Goal: Find specific page/section: Find specific page/section

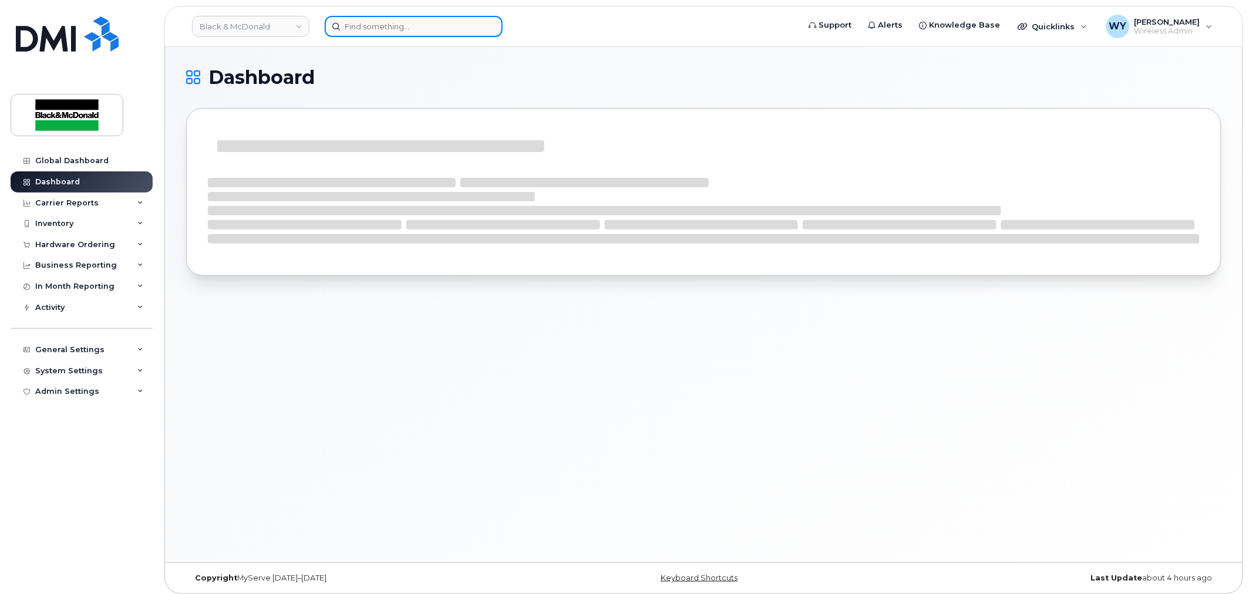
click at [387, 25] on input at bounding box center [414, 26] width 178 height 21
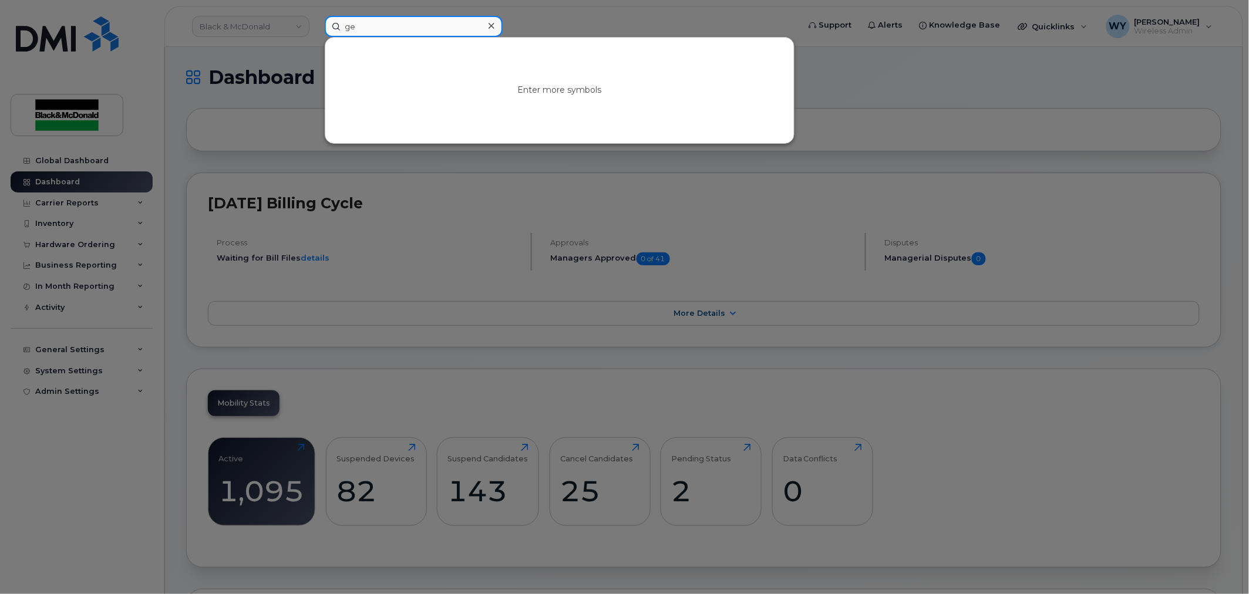
type input "g"
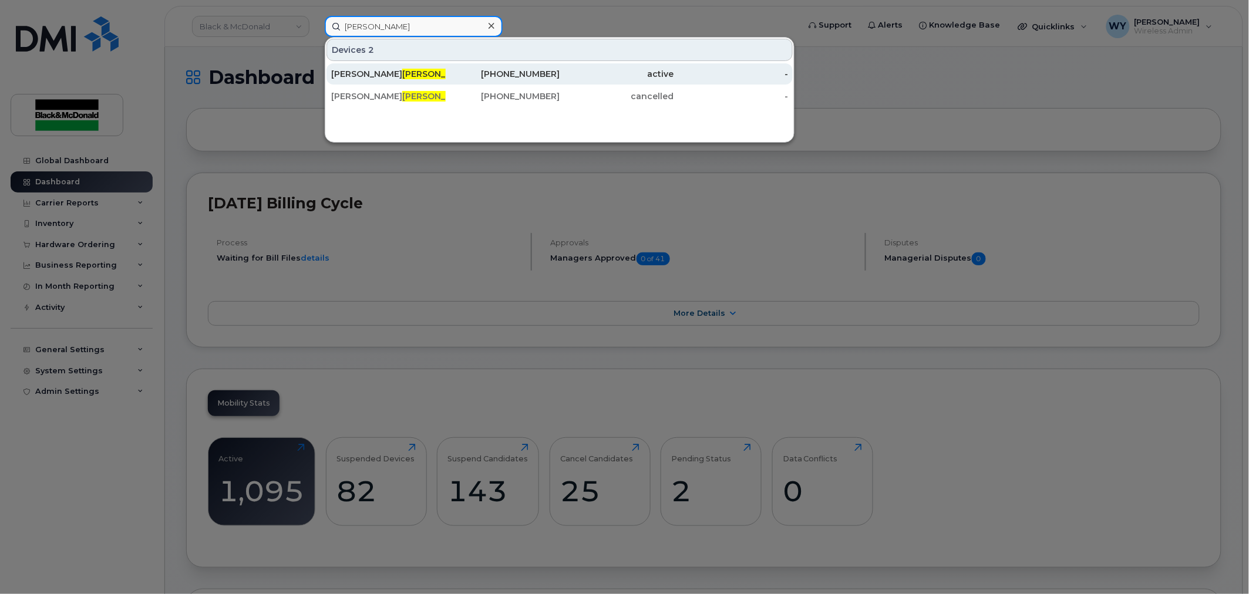
type input "[PERSON_NAME]"
click at [409, 79] on div "[PERSON_NAME]" at bounding box center [388, 74] width 114 height 12
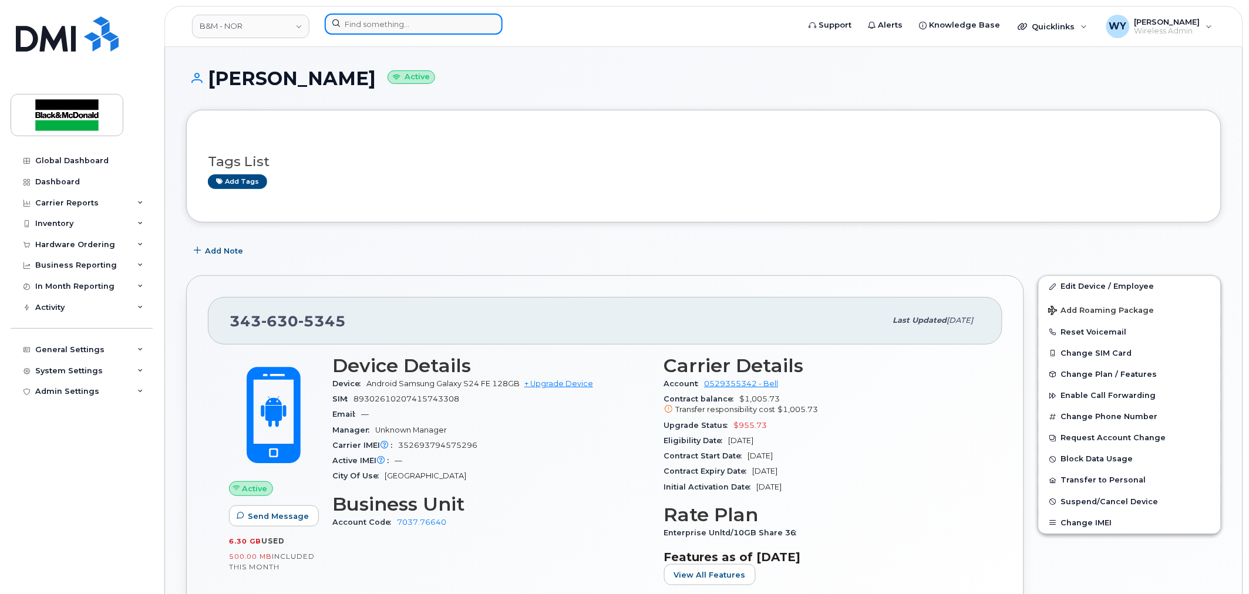
click at [446, 28] on input at bounding box center [414, 24] width 178 height 21
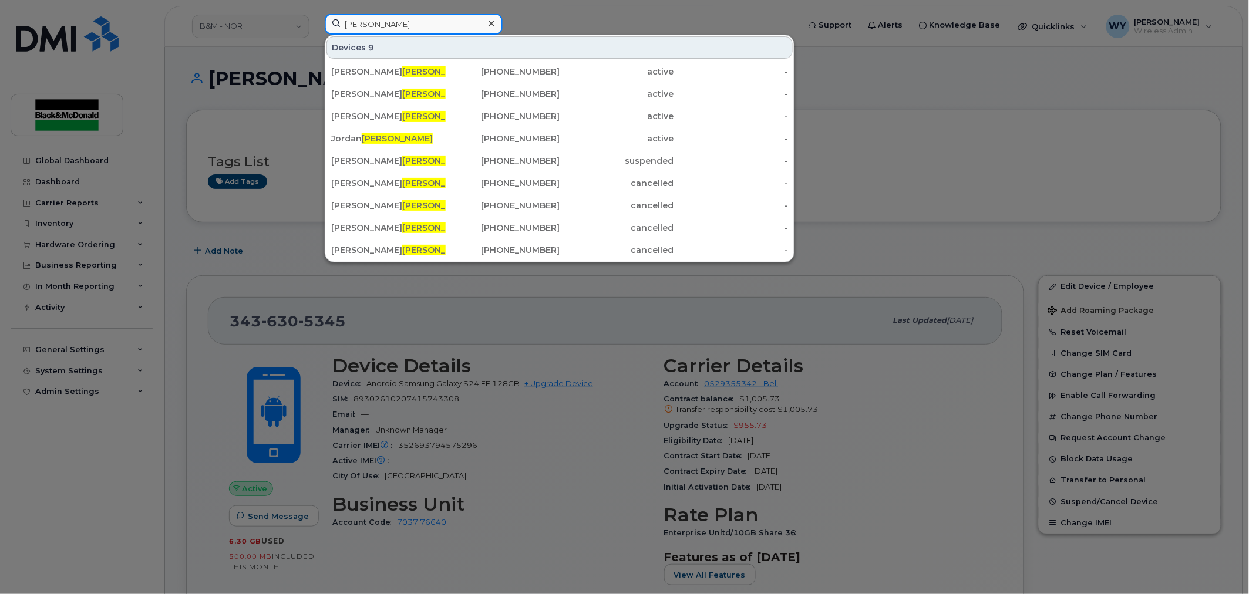
drag, startPoint x: 370, startPoint y: 26, endPoint x: 67, endPoint y: 51, distance: 304.6
click at [315, 39] on div "cox Devices 9 Justin Cox 613-223-9067 active - Jackie Cox 905-621-3137 active -…" at bounding box center [558, 27] width 486 height 26
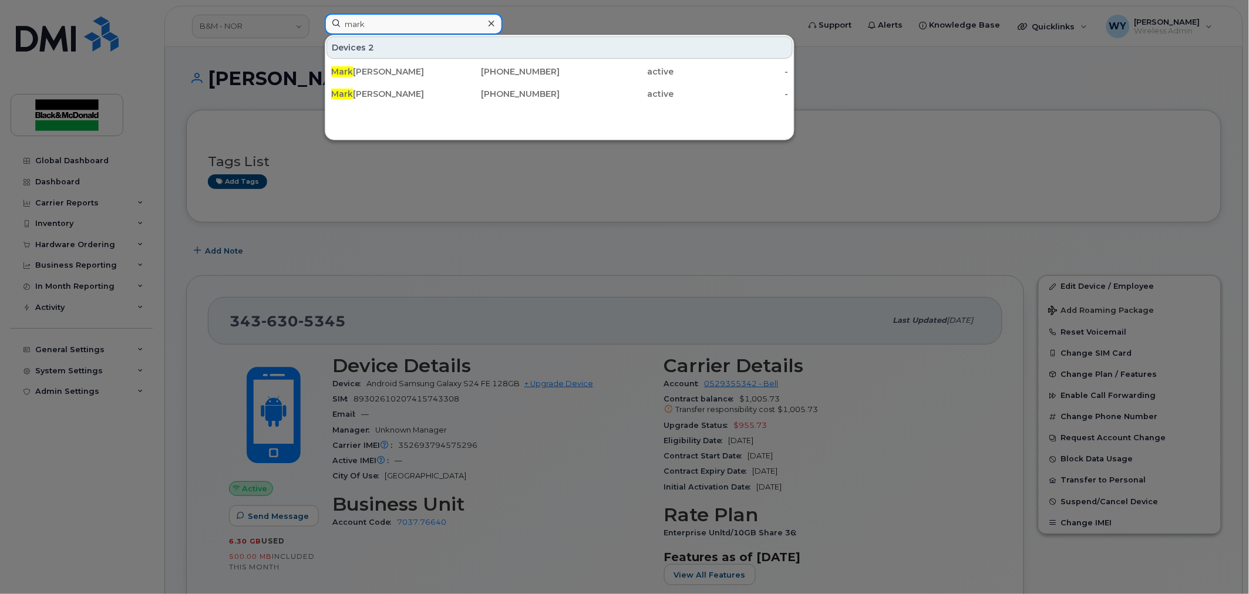
paste input "Mooney"
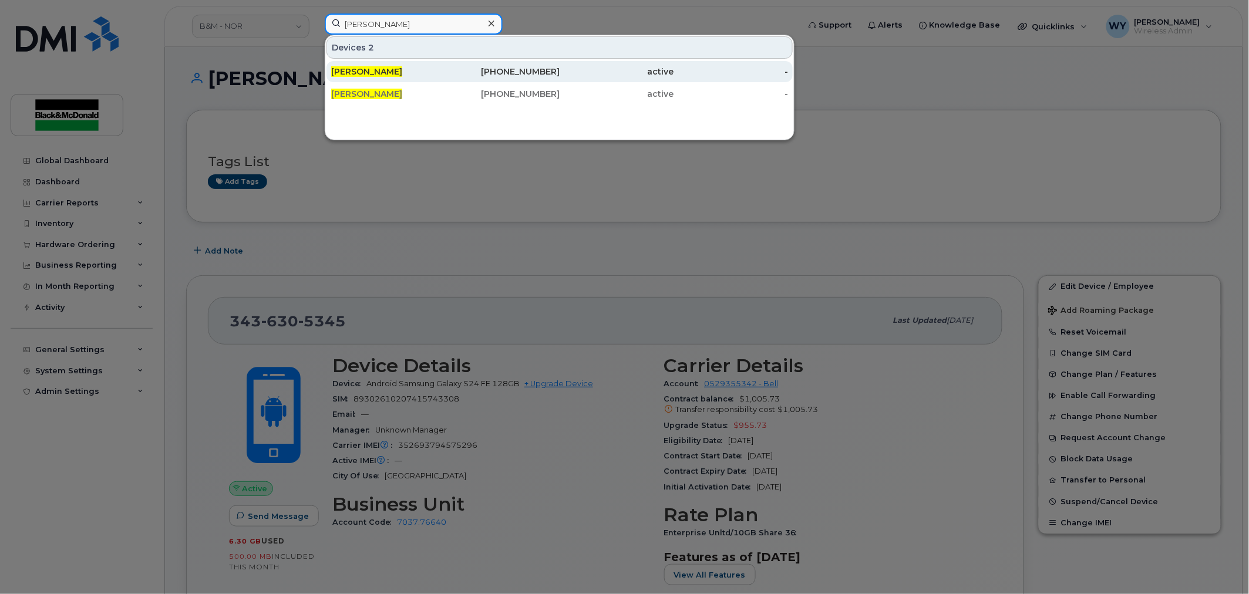
type input "mark Mooney"
click at [489, 67] on div "343-552-6295" at bounding box center [503, 72] width 114 height 12
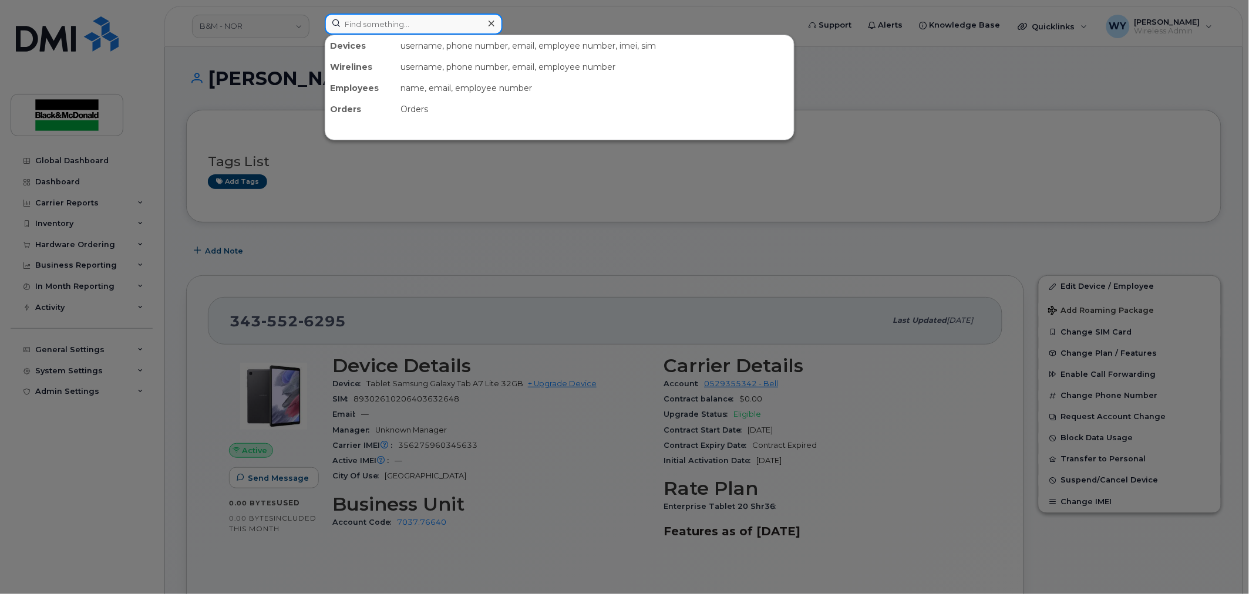
click at [403, 25] on input at bounding box center [414, 24] width 178 height 21
click at [365, 30] on input at bounding box center [414, 24] width 178 height 21
paste input "Caz Cantwell"
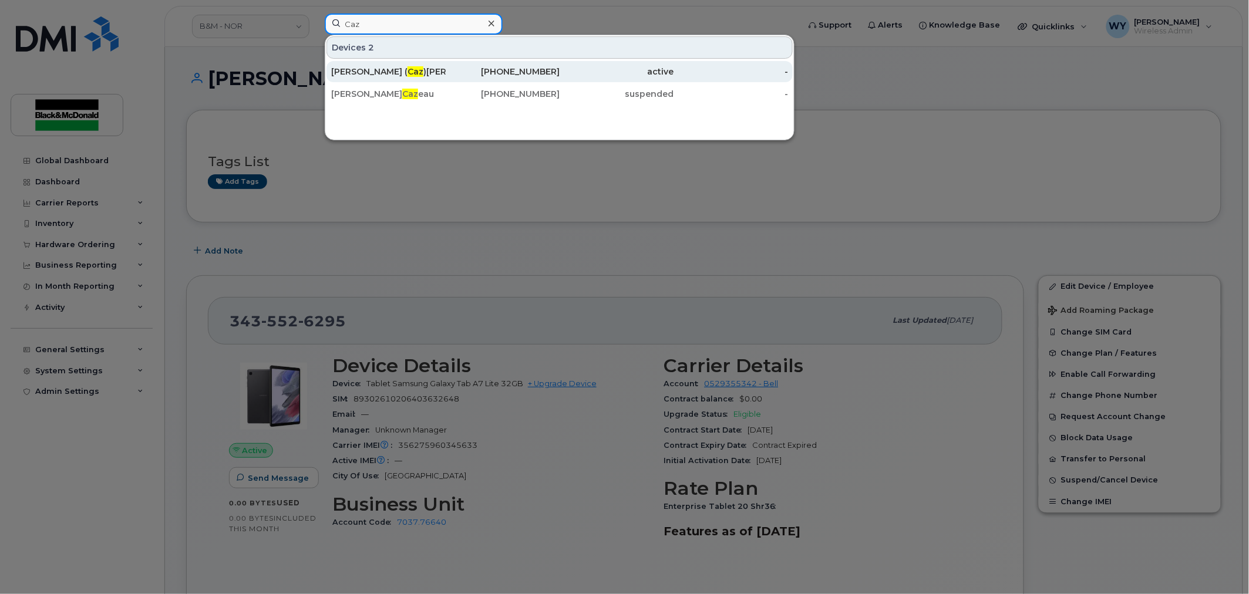
type input "Caz"
click at [409, 76] on div "Maurice ( Caz )casmir Cantwell" at bounding box center [388, 72] width 114 height 12
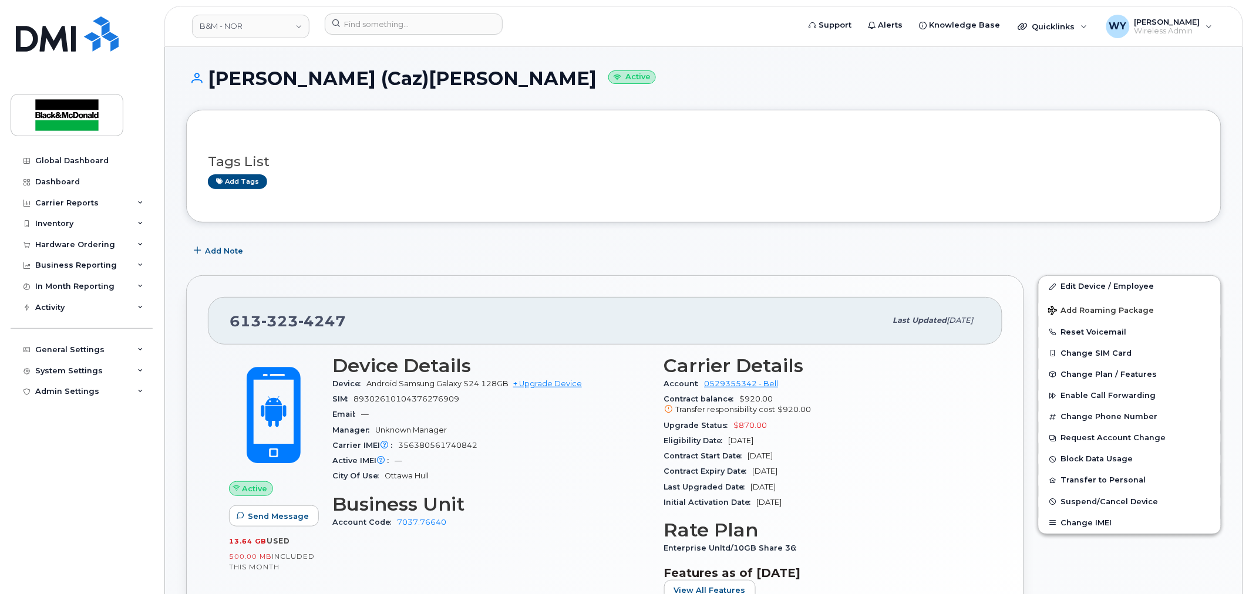
click at [605, 515] on div "Account Code 7037.76640" at bounding box center [491, 522] width 318 height 15
click at [80, 536] on div "Global Dashboard Dashboard Carrier Reports Monthly Billing Data Daily Data Pool…" at bounding box center [83, 363] width 145 height 426
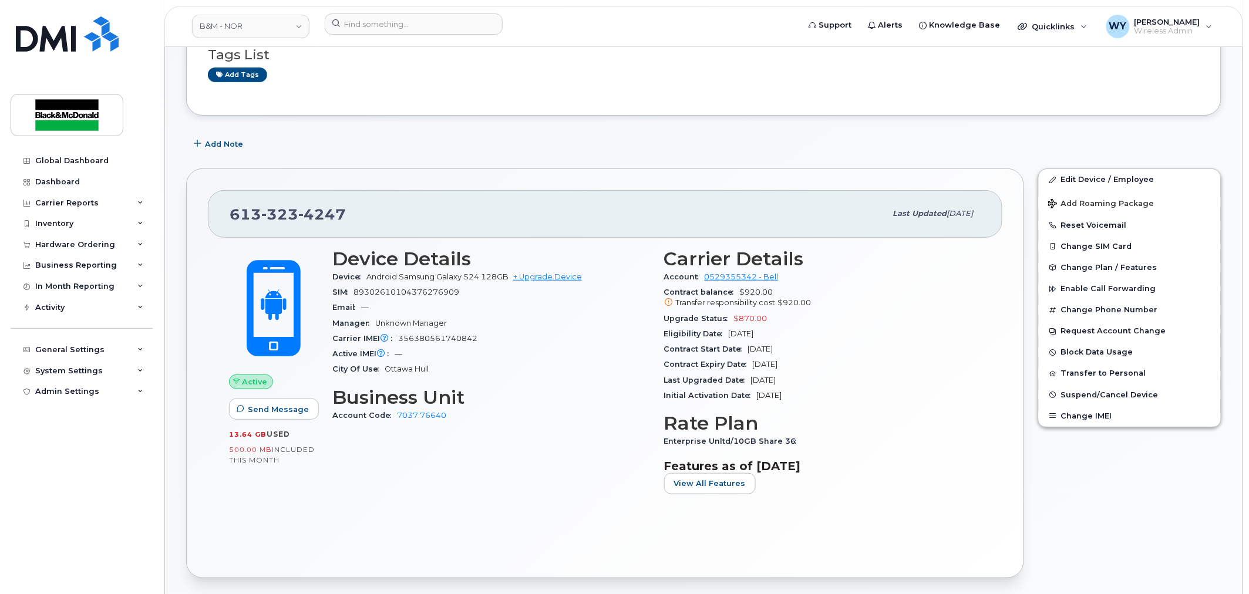
scroll to position [130, 0]
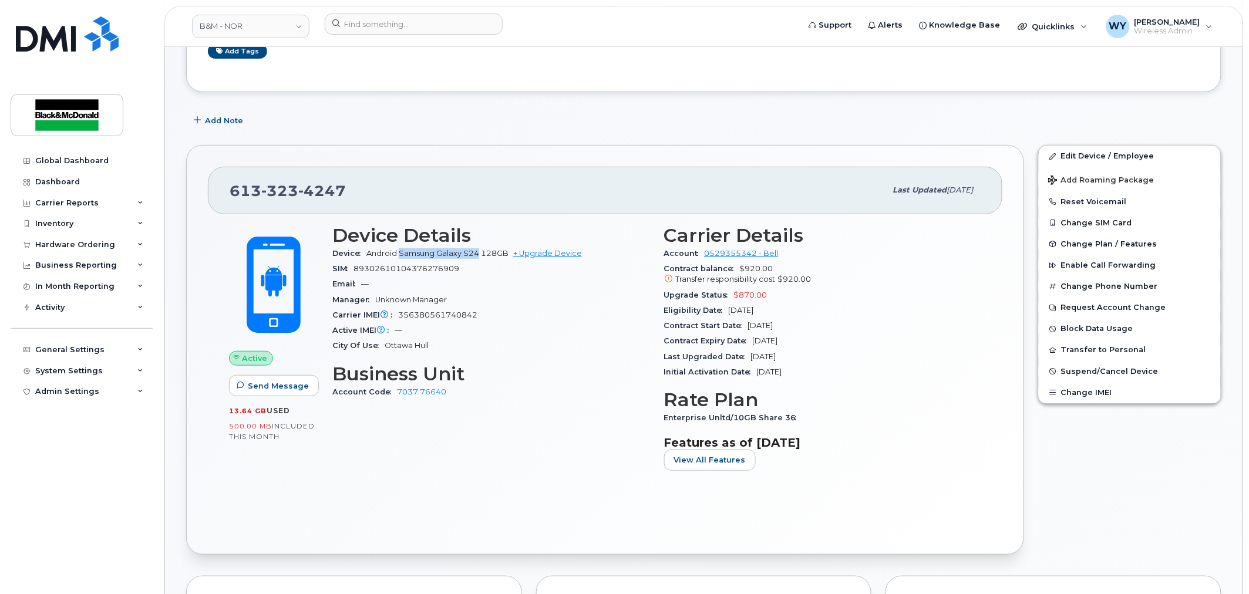
drag, startPoint x: 400, startPoint y: 255, endPoint x: 479, endPoint y: 257, distance: 79.3
click at [479, 257] on span "Android Samsung Galaxy S24 128GB" at bounding box center [437, 253] width 142 height 9
copy span "Samsung Galaxy S24"
